Goal: Information Seeking & Learning: Compare options

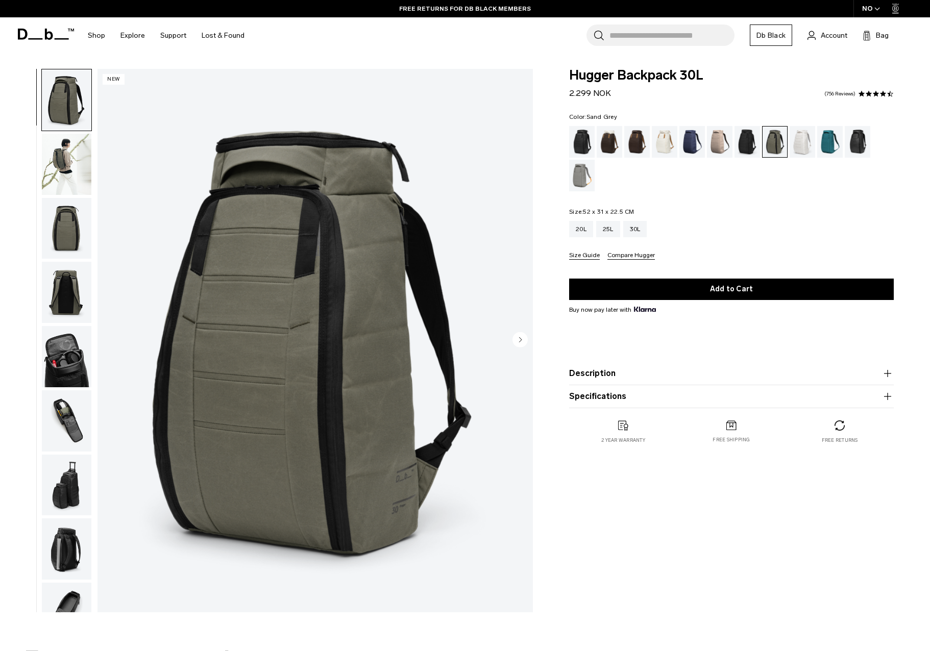
click at [581, 167] on div "Sand Grey" at bounding box center [582, 176] width 26 height 32
click at [579, 173] on div "Sand Grey" at bounding box center [582, 176] width 26 height 32
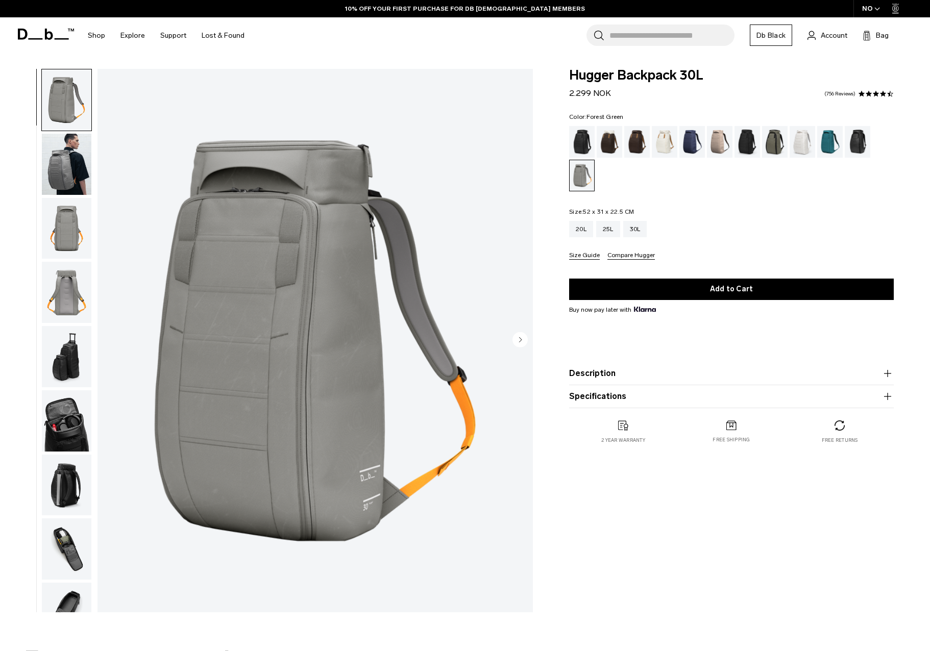
click at [776, 141] on div "Forest Green" at bounding box center [775, 142] width 26 height 32
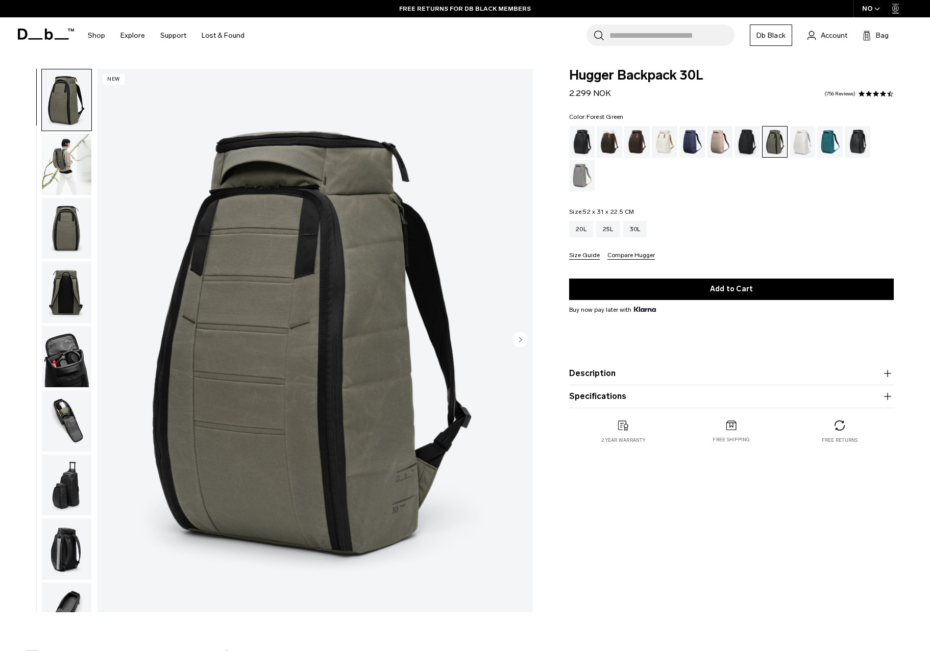
click at [529, 107] on img "1 / 10" at bounding box center [314, 340] width 435 height 543
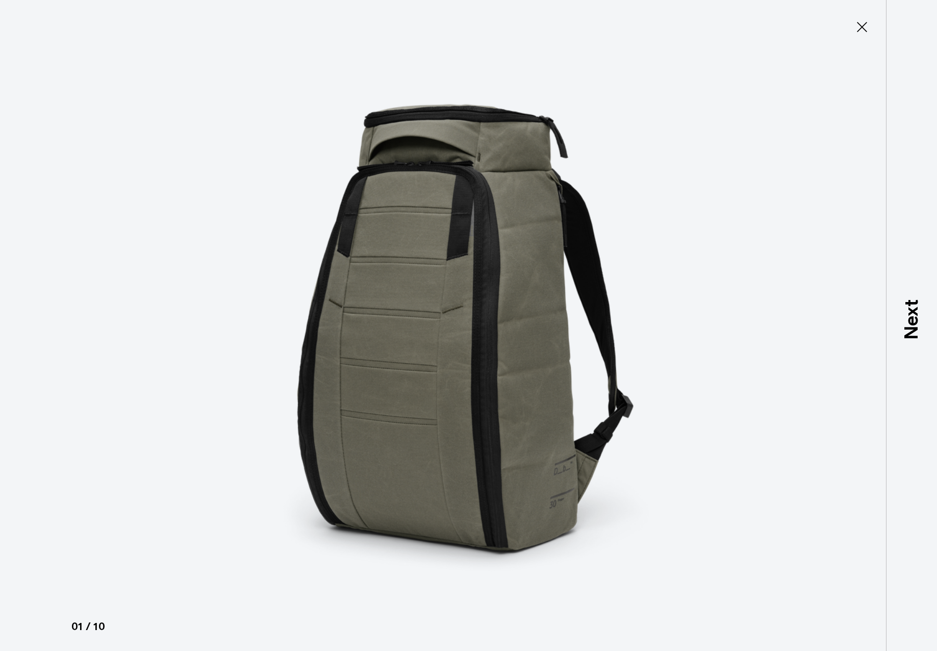
click at [861, 31] on icon at bounding box center [862, 27] width 16 height 16
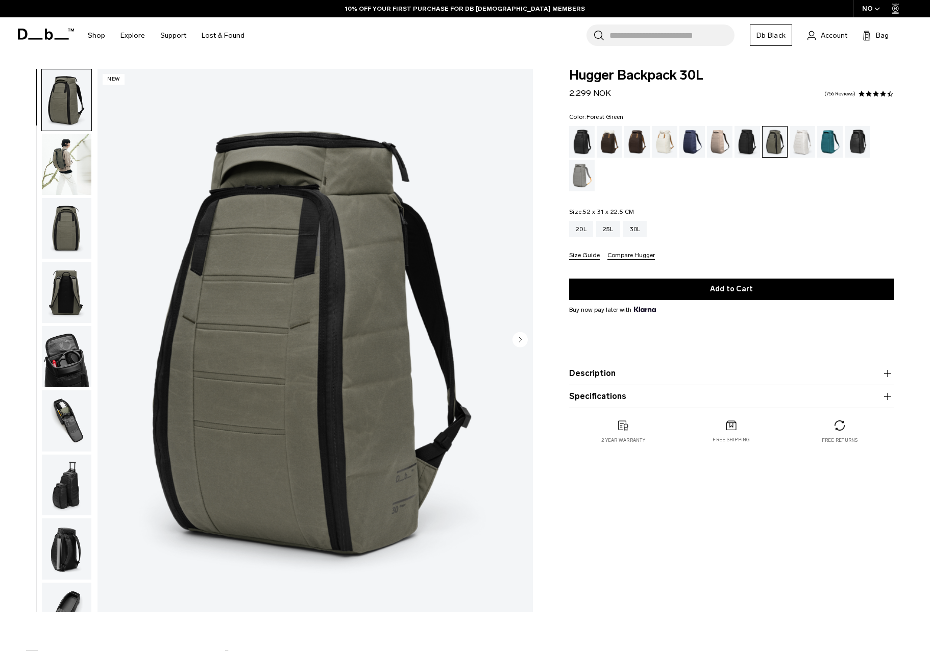
click at [70, 161] on img "button" at bounding box center [66, 164] width 49 height 61
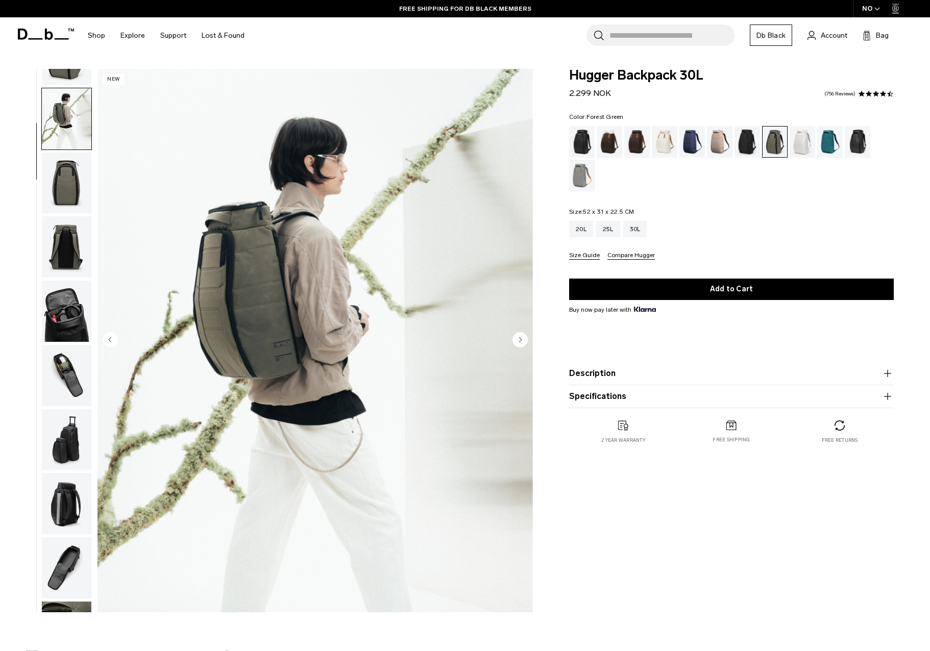
scroll to position [64, 0]
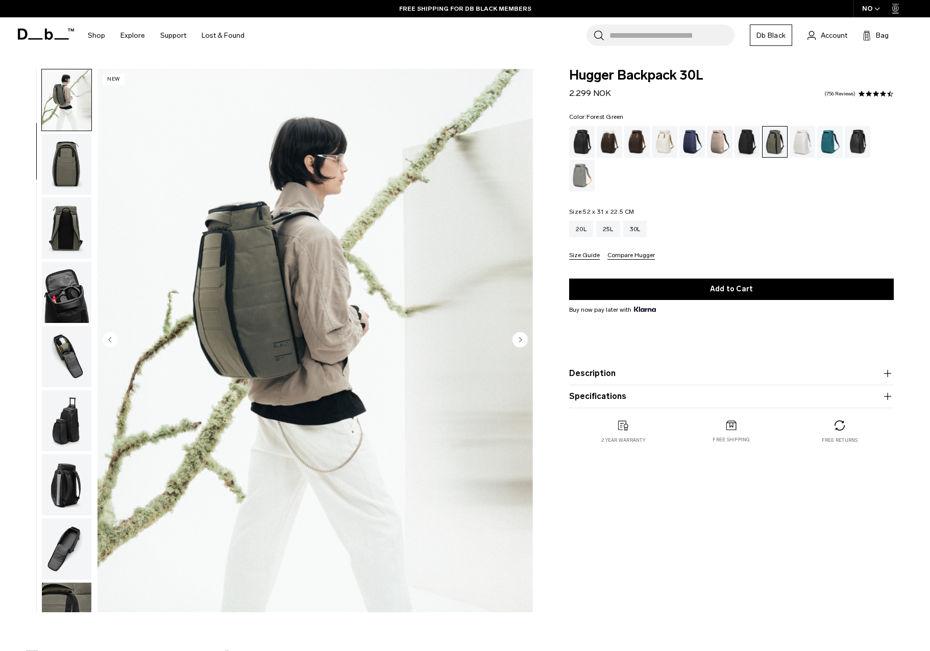
click at [69, 214] on img "button" at bounding box center [66, 227] width 49 height 61
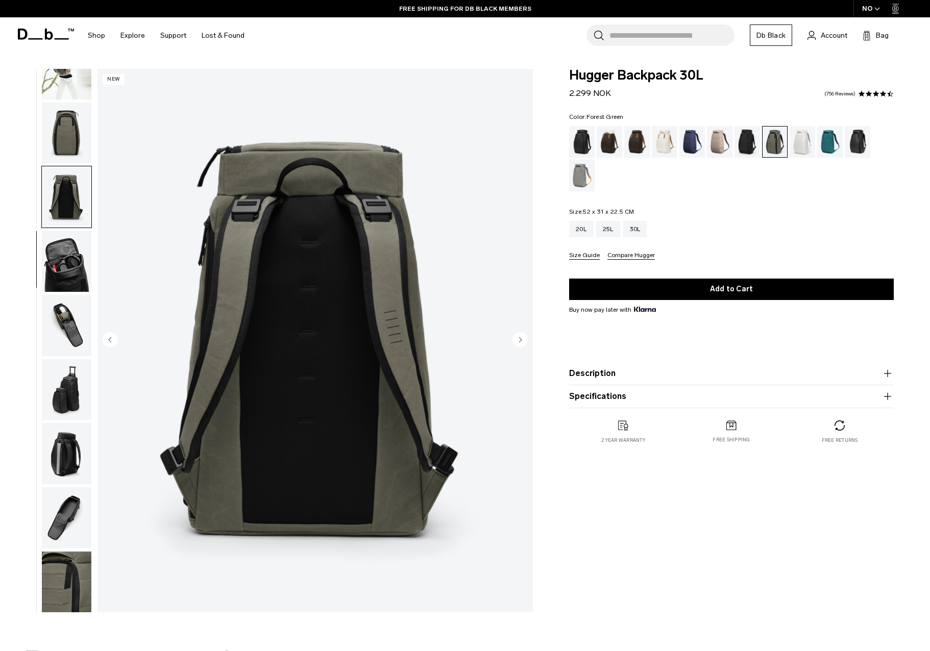
scroll to position [96, 0]
click at [69, 159] on img "button" at bounding box center [66, 132] width 49 height 61
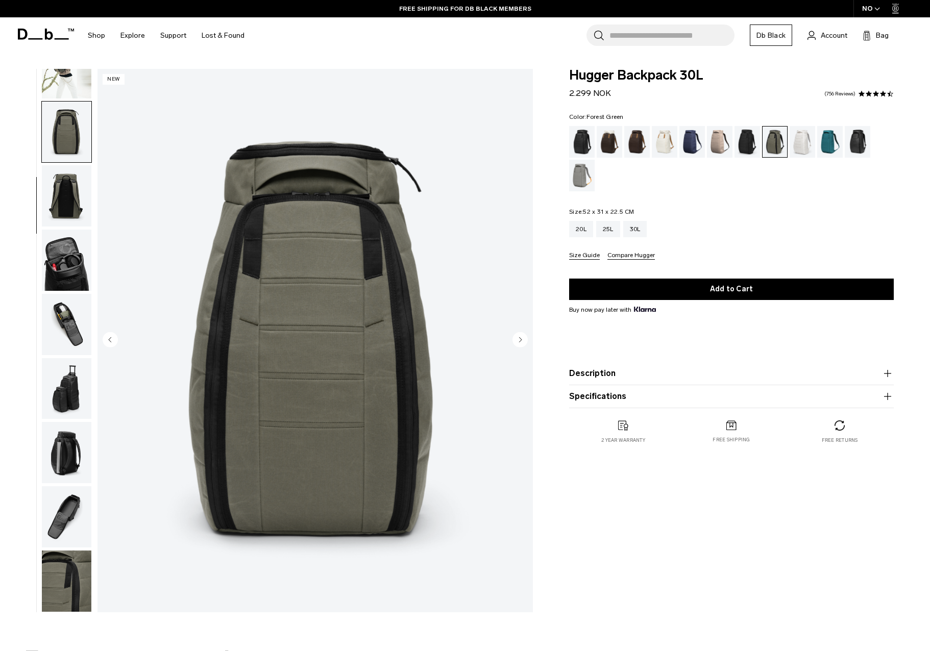
click at [66, 563] on img "button" at bounding box center [66, 581] width 49 height 61
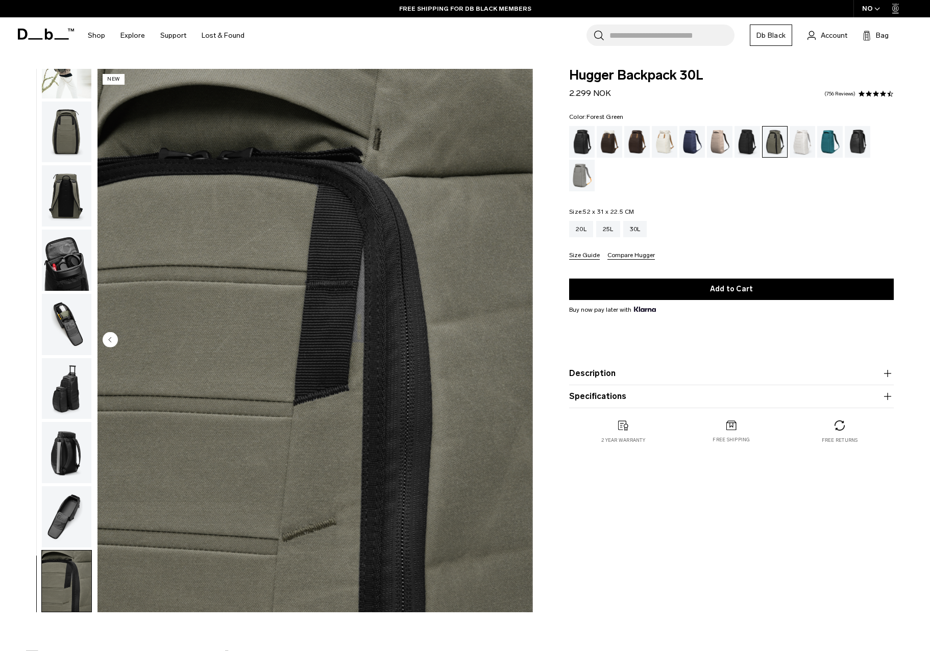
click at [68, 502] on img "button" at bounding box center [66, 516] width 49 height 61
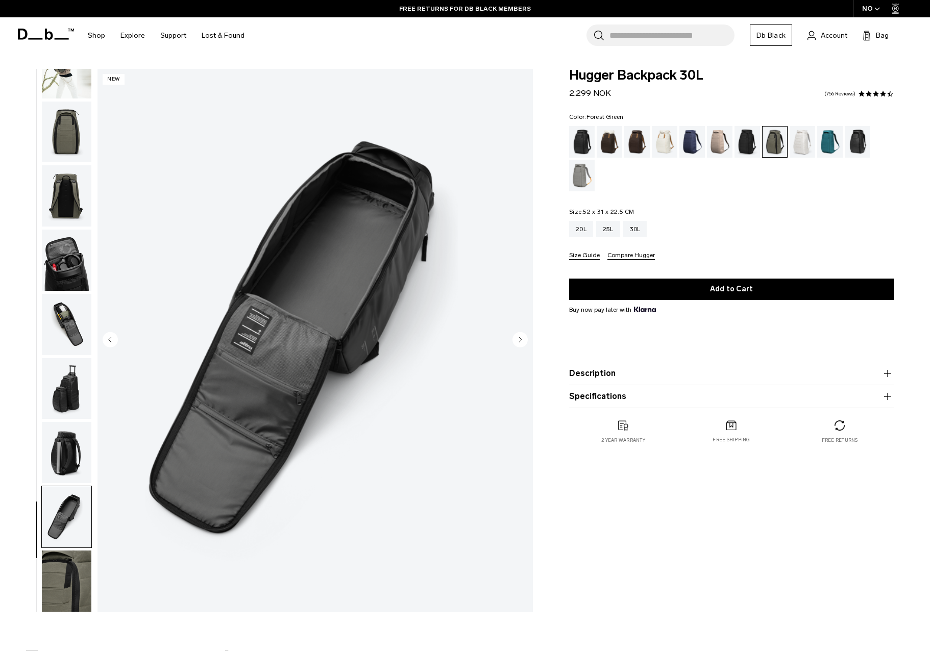
click at [517, 340] on circle "Next slide" at bounding box center [519, 339] width 15 height 15
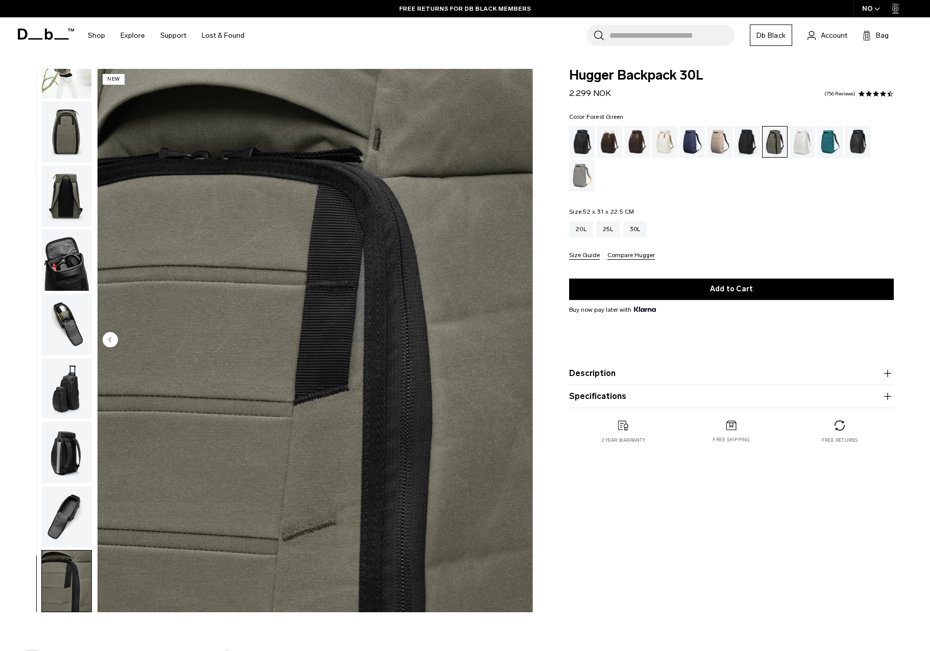
click at [517, 340] on img "10 / 10" at bounding box center [314, 340] width 435 height 543
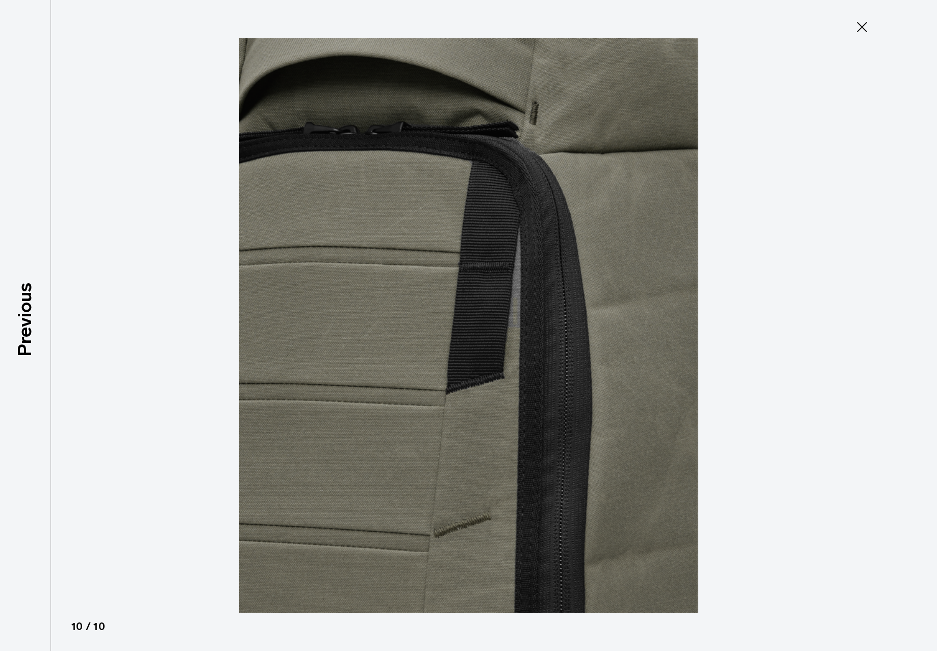
click at [863, 29] on icon at bounding box center [862, 27] width 10 height 10
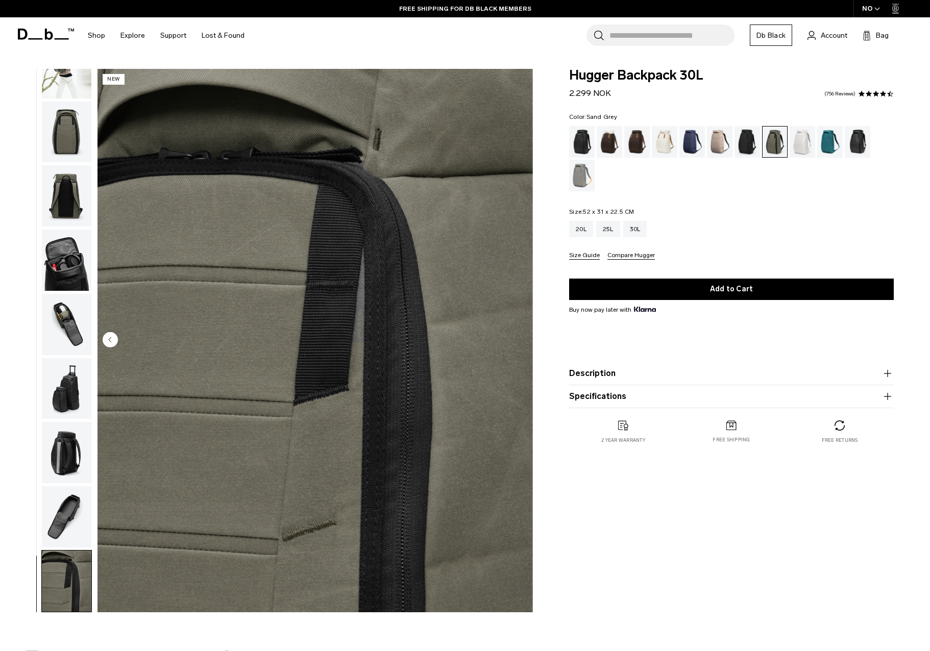
click at [577, 179] on div "Sand Grey" at bounding box center [582, 176] width 26 height 32
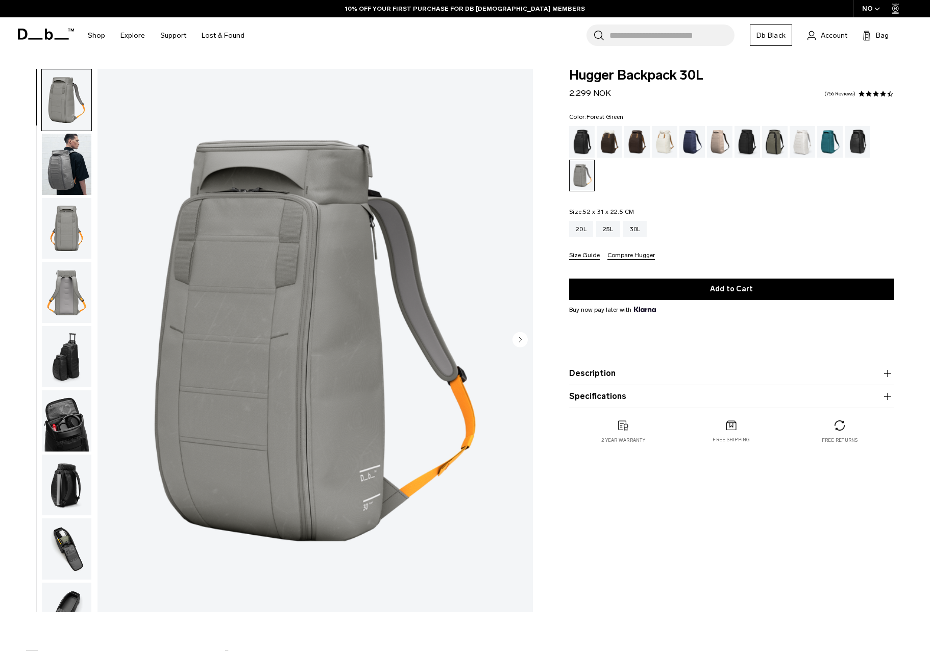
click at [774, 146] on div "Forest Green" at bounding box center [775, 142] width 26 height 32
